Goal: Task Accomplishment & Management: Manage account settings

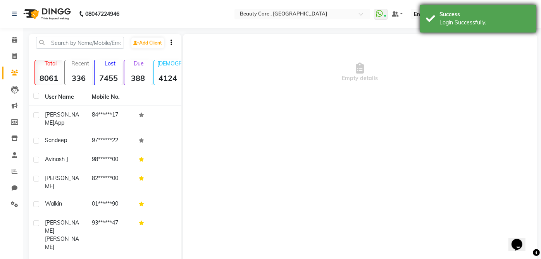
drag, startPoint x: 491, startPoint y: 24, endPoint x: 482, endPoint y: 26, distance: 9.2
click at [491, 24] on div "Login Successfully." at bounding box center [484, 23] width 91 height 8
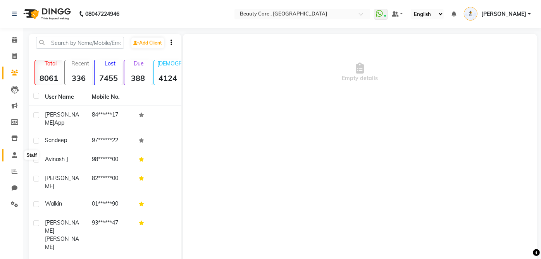
click at [14, 153] on icon at bounding box center [14, 155] width 5 height 6
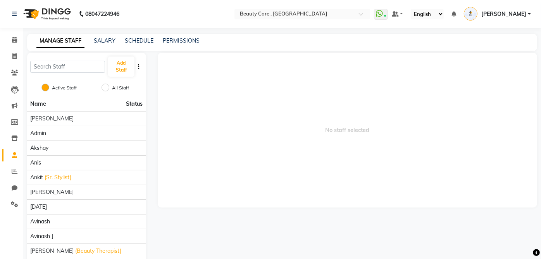
click at [178, 37] on div "PERMISSIONS" at bounding box center [181, 41] width 37 height 8
click at [178, 39] on link "PERMISSIONS" at bounding box center [181, 40] width 37 height 7
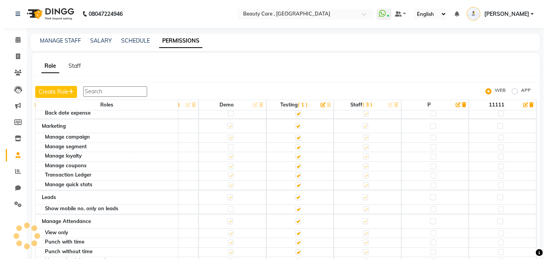
scroll to position [1248, 261]
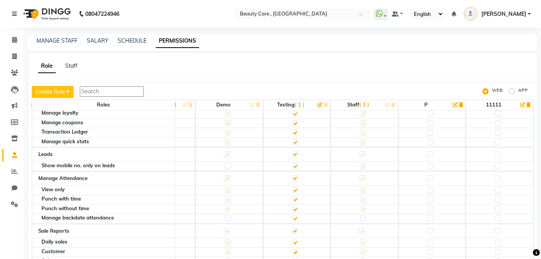
drag, startPoint x: 515, startPoint y: 11, endPoint x: 512, endPoint y: 21, distance: 11.0
click at [515, 12] on span "[PERSON_NAME]" at bounding box center [503, 14] width 45 height 8
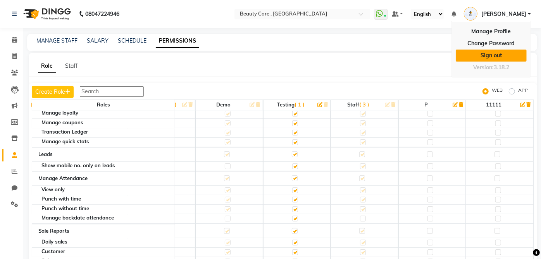
click at [498, 53] on link "Sign out" at bounding box center [490, 56] width 71 height 12
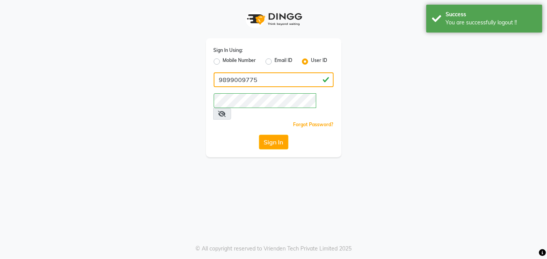
click at [270, 76] on input "9899009775" at bounding box center [274, 79] width 120 height 15
type input "e1-922"
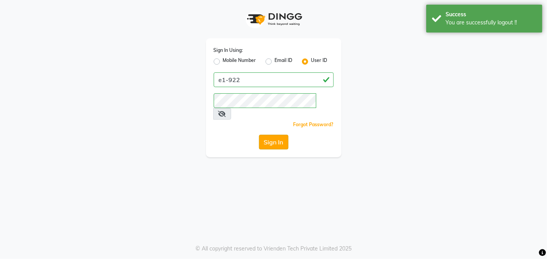
click at [275, 135] on button "Sign In" at bounding box center [273, 142] width 29 height 15
